Goal: Task Accomplishment & Management: Use online tool/utility

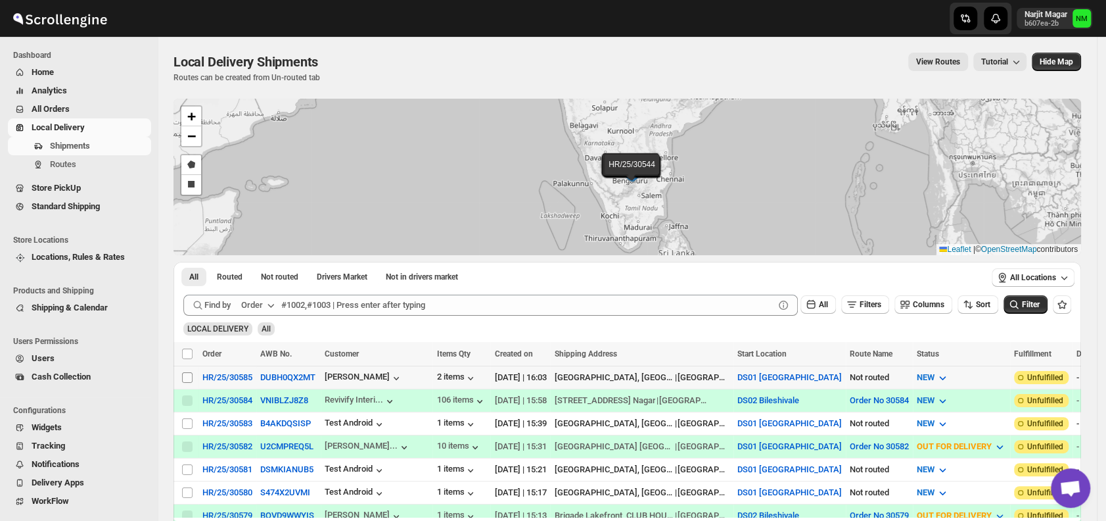
click at [186, 375] on input "Select shipment" at bounding box center [187, 377] width 11 height 11
checkbox input "true"
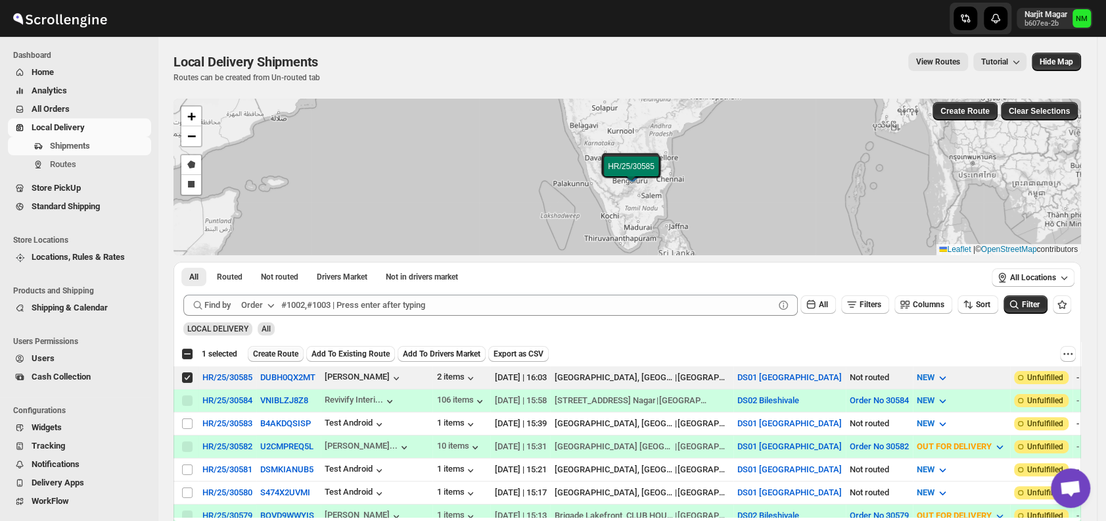
click at [283, 356] on span "Create Route" at bounding box center [275, 353] width 45 height 11
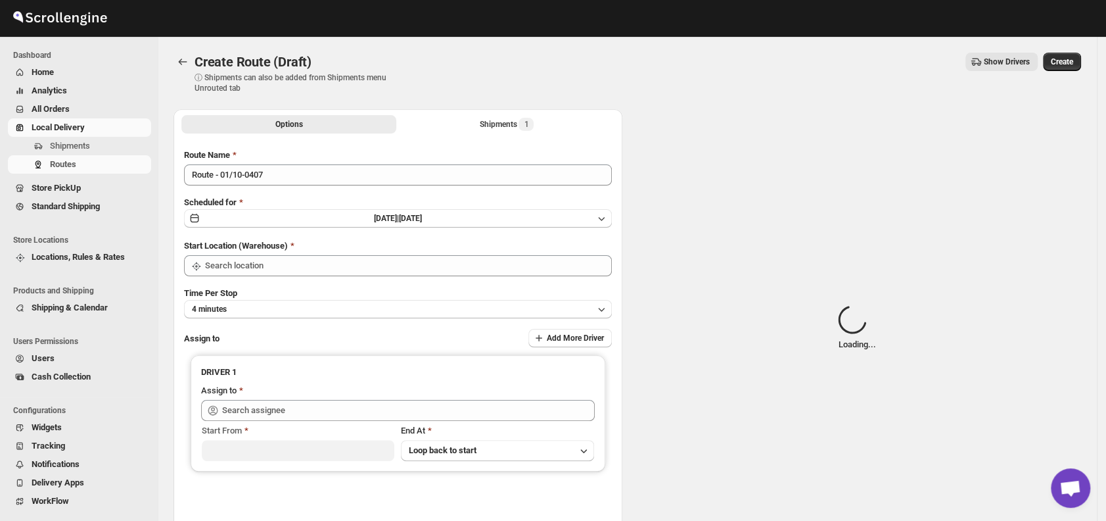
type input "DS01 [GEOGRAPHIC_DATA]"
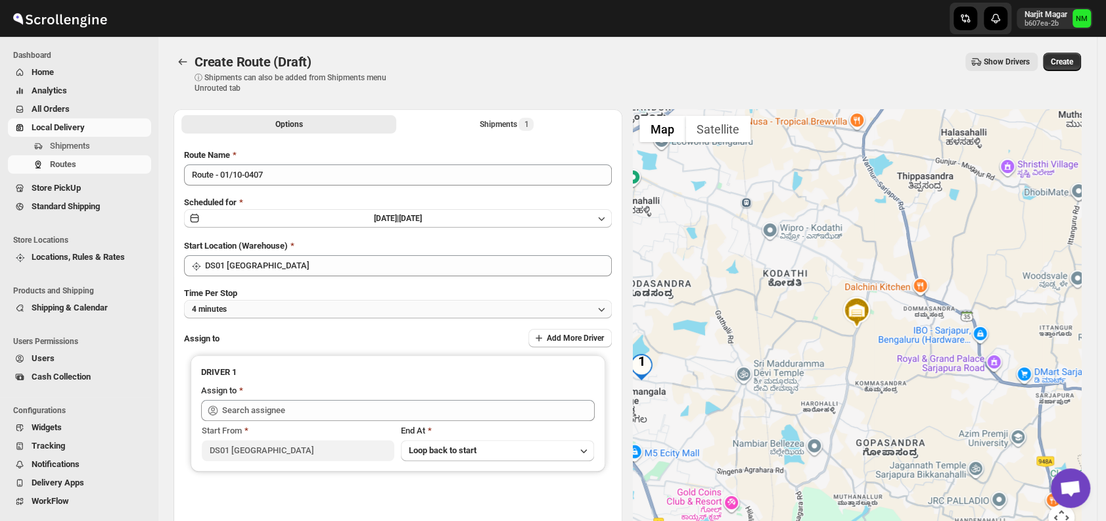
click at [287, 306] on button "4 minutes" at bounding box center [398, 309] width 428 height 18
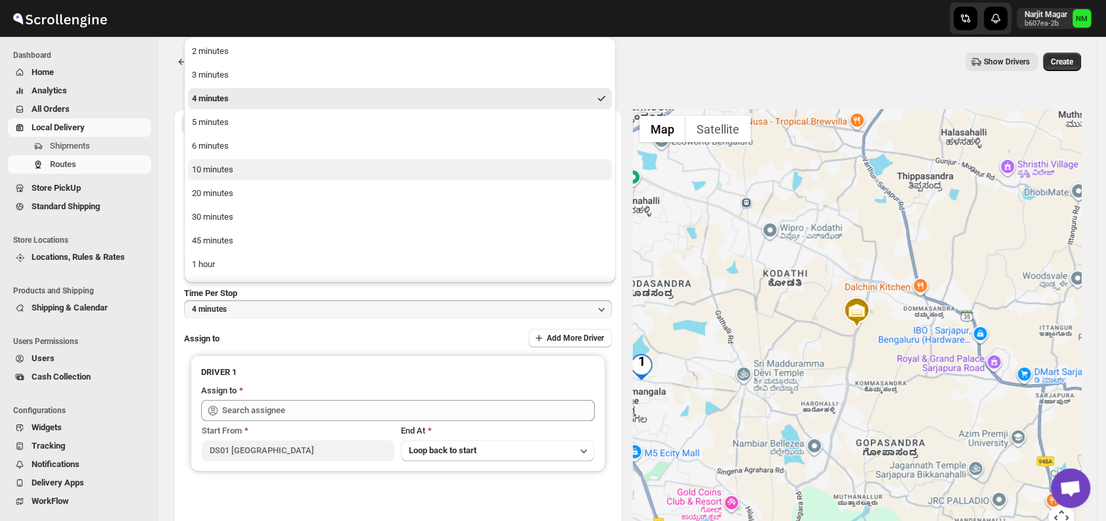
click at [243, 170] on button "10 minutes" at bounding box center [400, 169] width 424 height 21
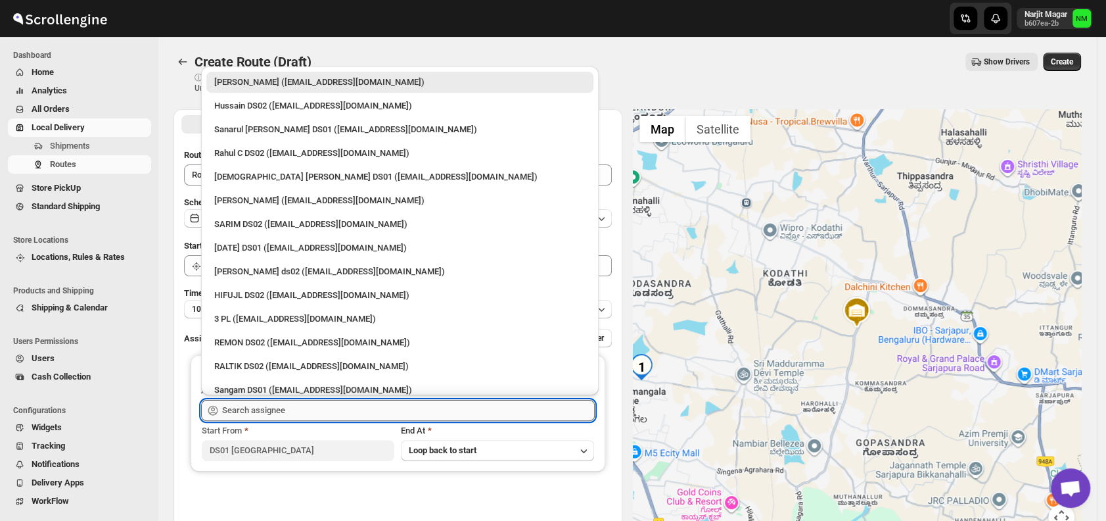
click at [302, 409] on input "text" at bounding box center [408, 410] width 373 height 21
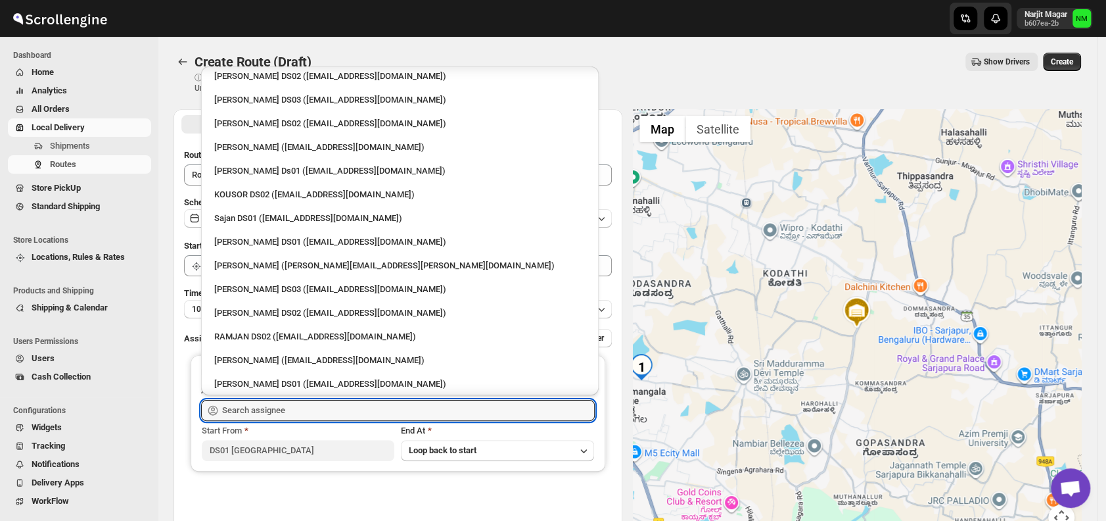
scroll to position [528, 0]
click at [266, 215] on div "Sajan DS01 (lofadat883@coderdir.com)" at bounding box center [399, 216] width 371 height 13
type input "Sajan DS01 (lofadat883@coderdir.com)"
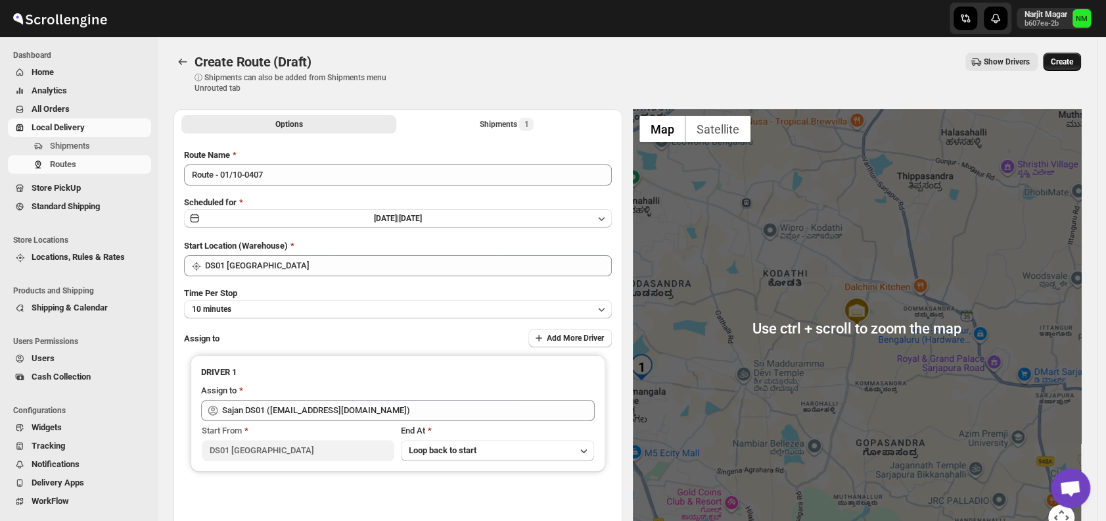
click at [1063, 58] on span "Create" at bounding box center [1062, 62] width 22 height 11
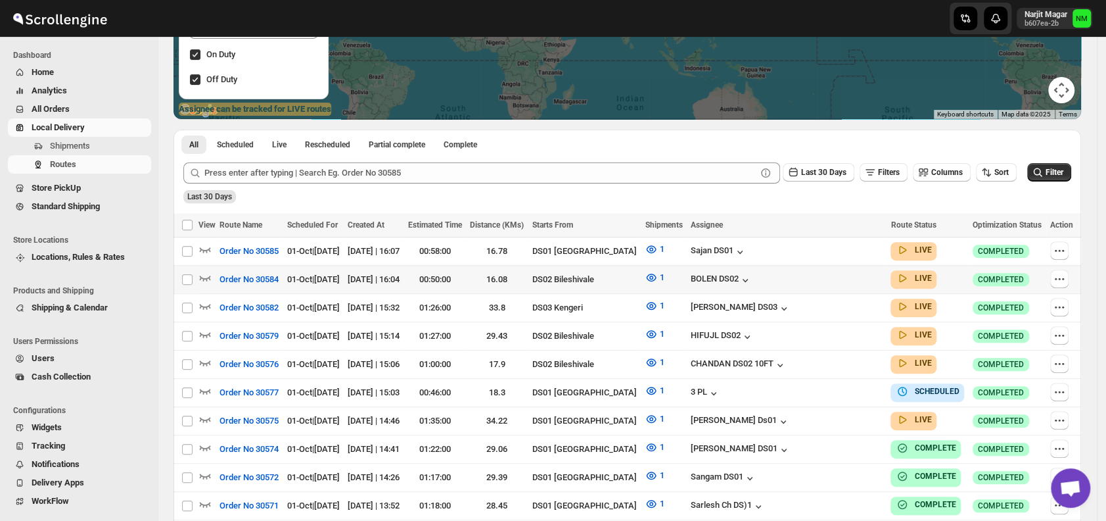
scroll to position [217, 0]
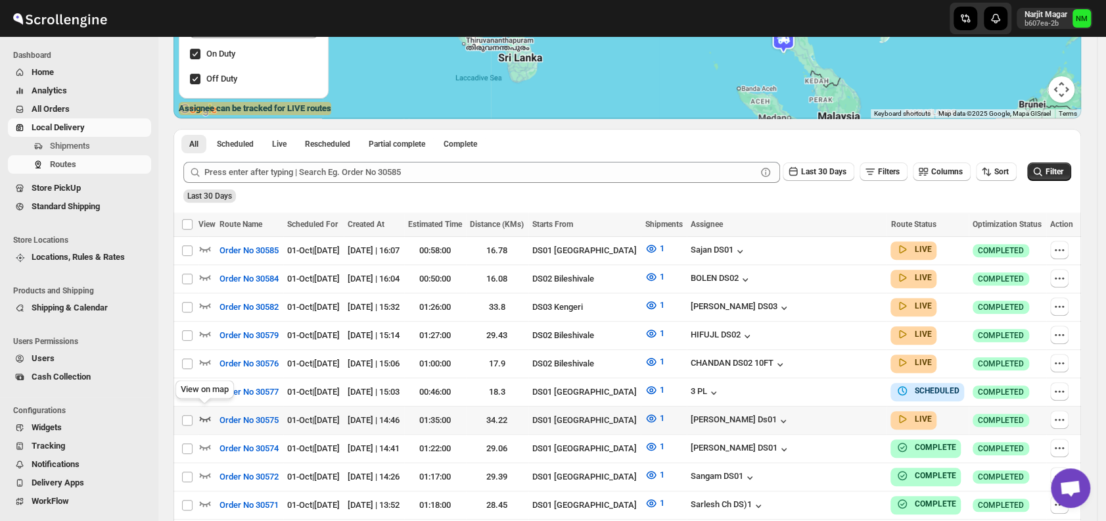
click at [205, 412] on icon "button" at bounding box center [204, 417] width 13 height 13
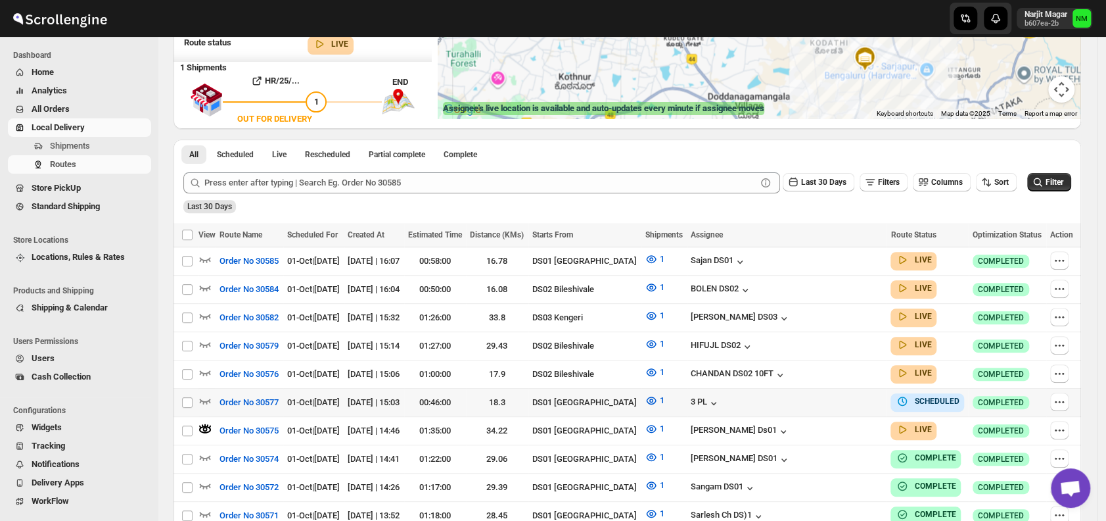
scroll to position [0, 0]
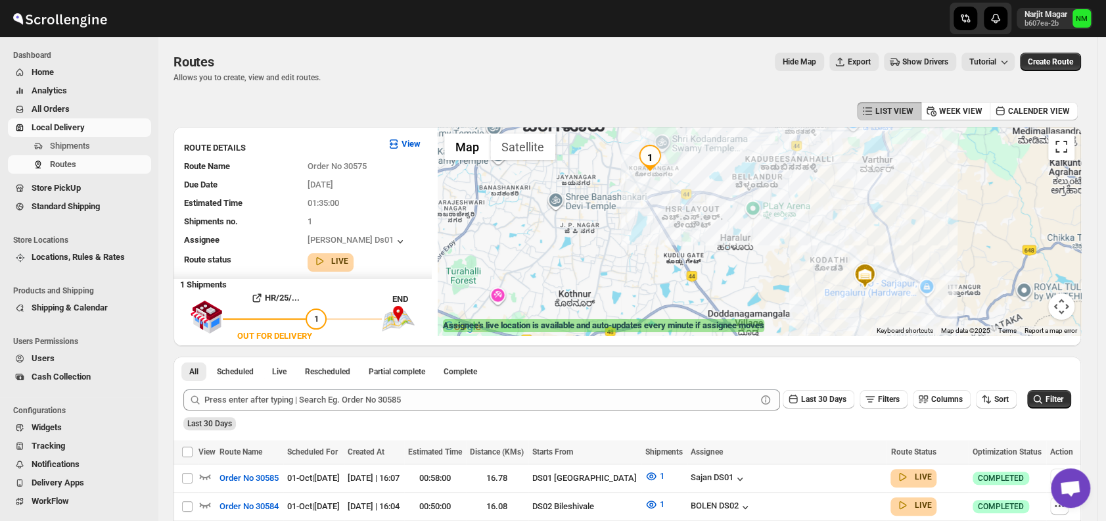
click at [1069, 139] on button "Toggle fullscreen view" at bounding box center [1061, 146] width 26 height 26
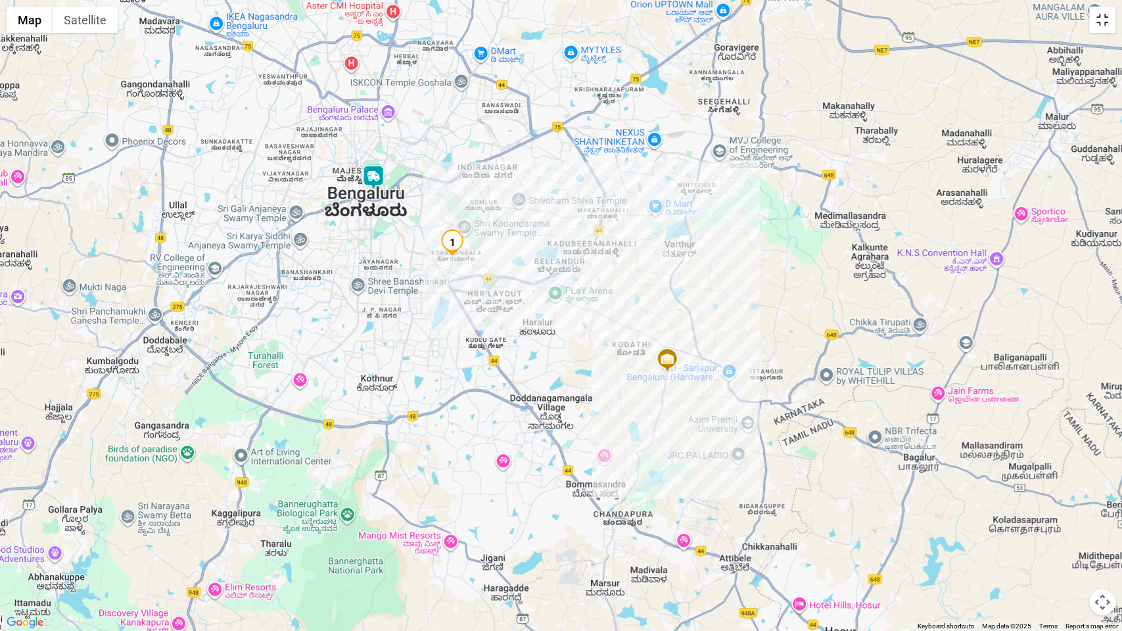
click at [1095, 24] on button "Toggle fullscreen view" at bounding box center [1102, 20] width 26 height 26
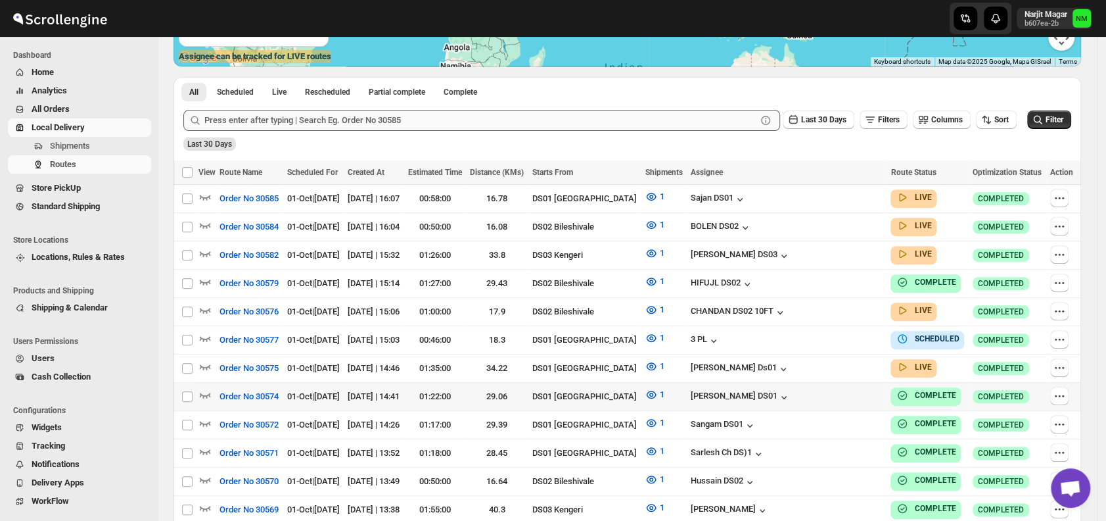
scroll to position [269, 0]
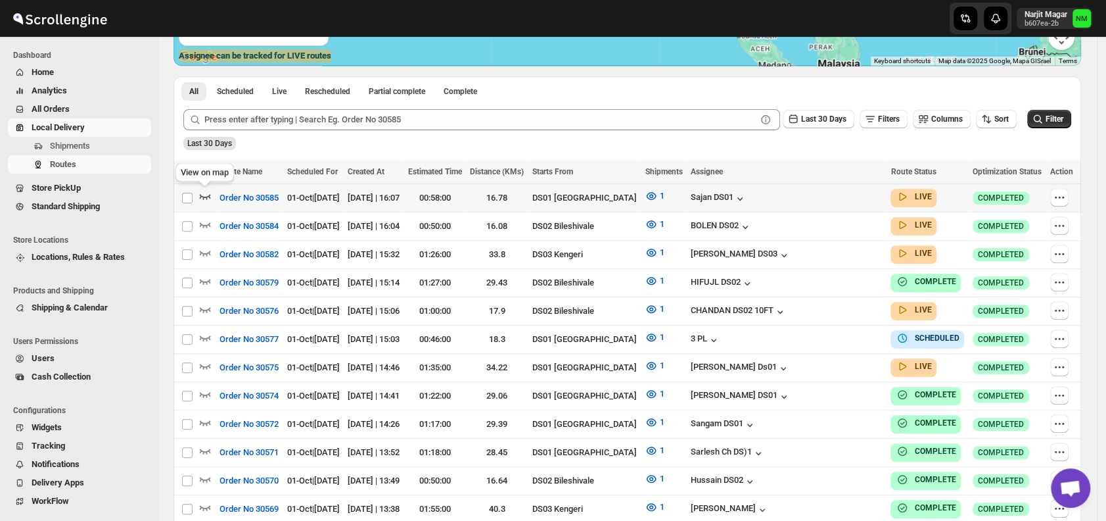
click at [202, 194] on icon "button" at bounding box center [204, 195] width 13 height 13
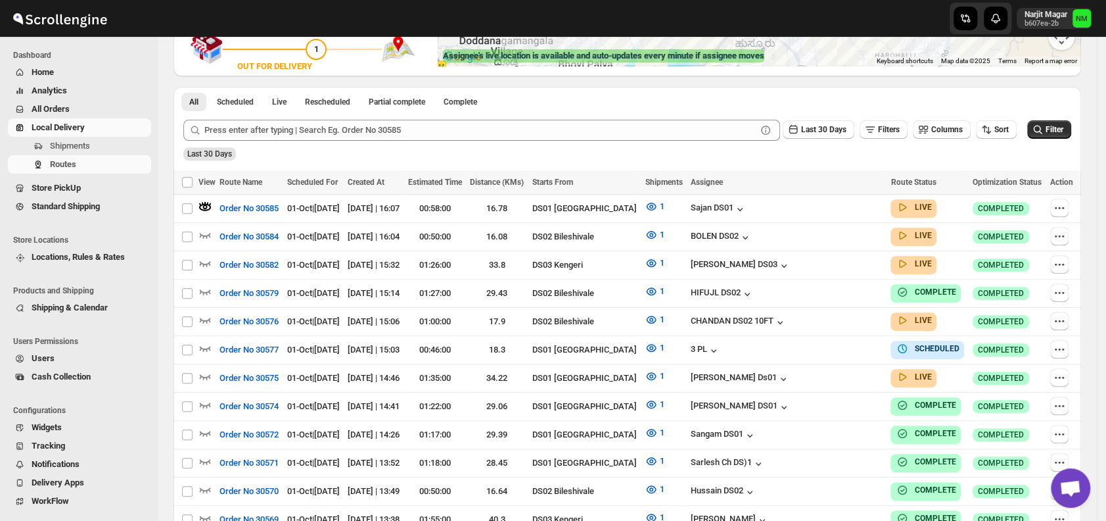
scroll to position [0, 0]
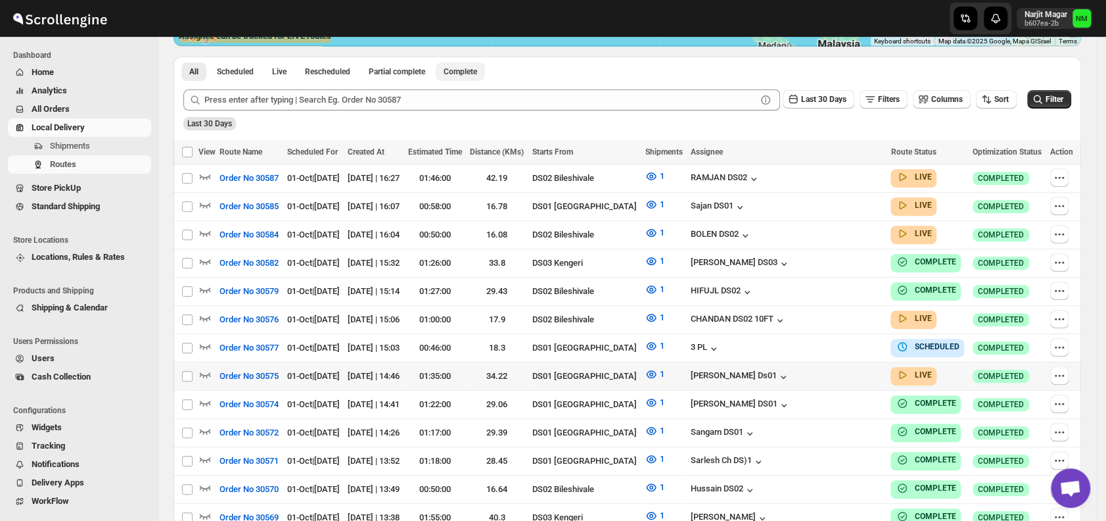
scroll to position [290, 0]
click at [203, 367] on icon "button" at bounding box center [204, 373] width 13 height 13
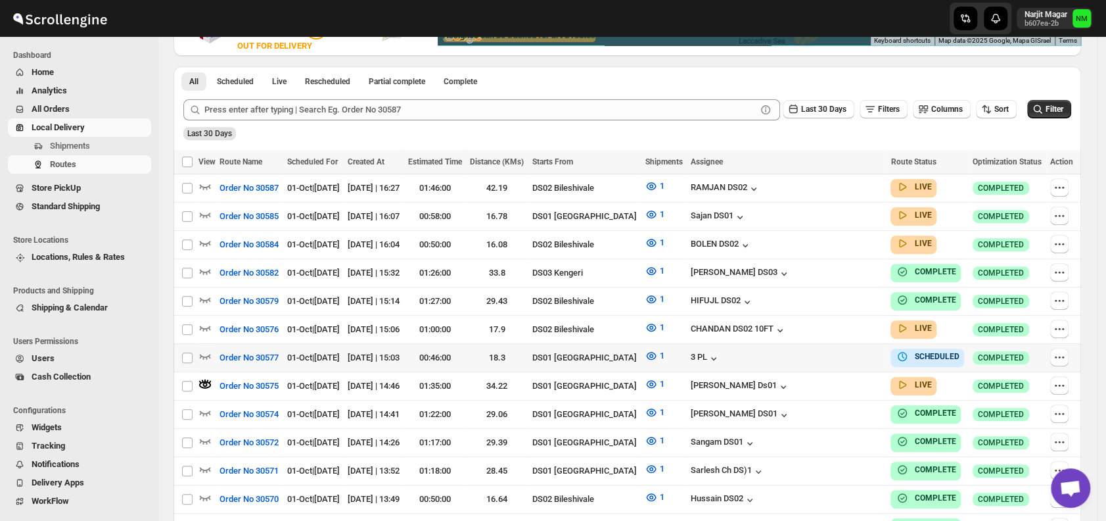
scroll to position [0, 0]
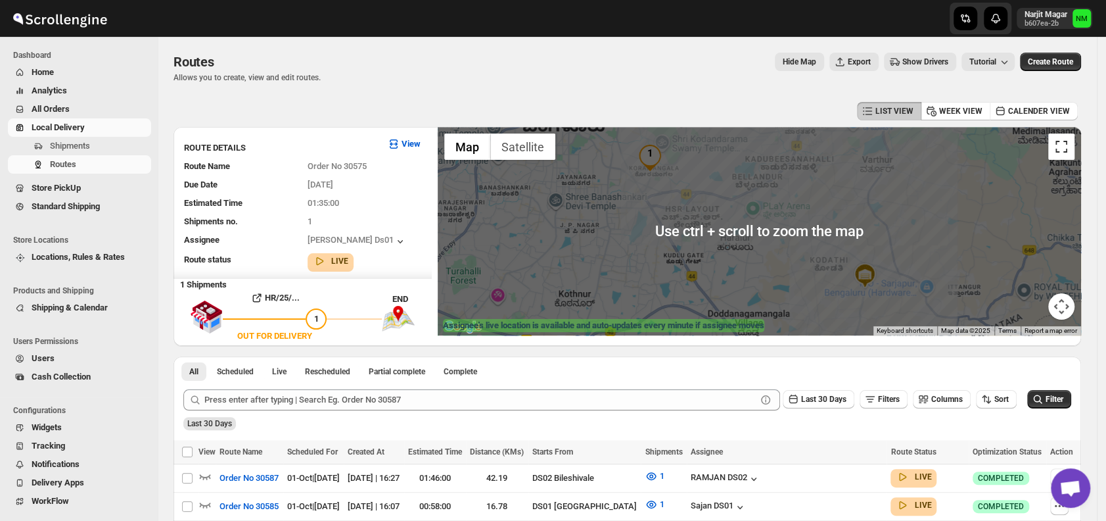
click at [1065, 152] on button "Toggle fullscreen view" at bounding box center [1061, 146] width 26 height 26
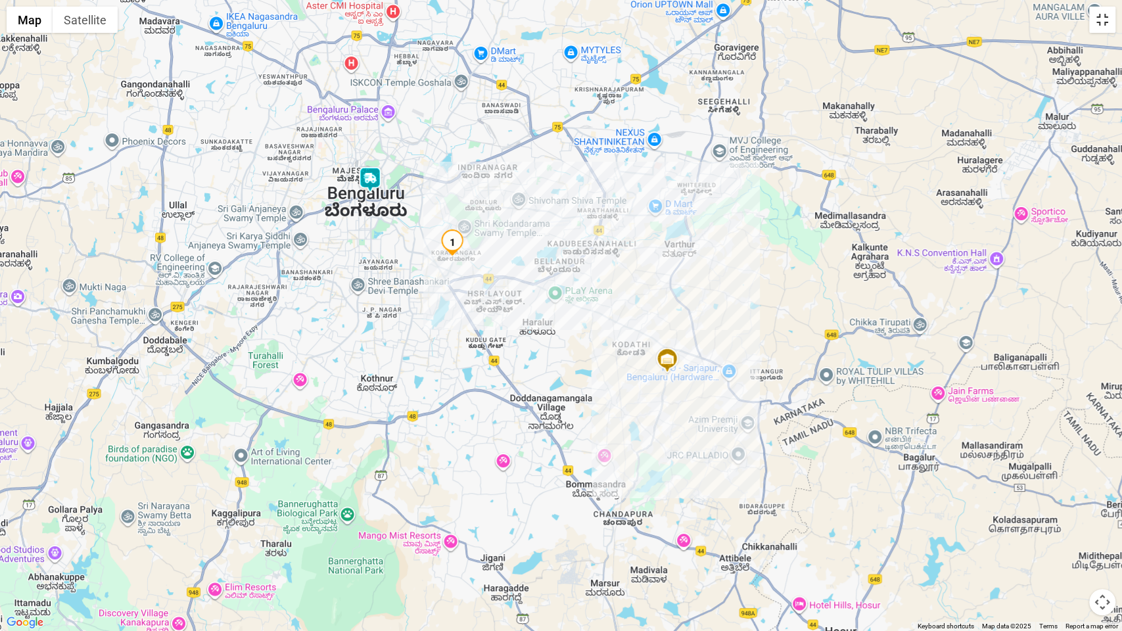
click at [1099, 32] on button "Toggle fullscreen view" at bounding box center [1102, 20] width 26 height 26
